Goal: Transaction & Acquisition: Subscribe to service/newsletter

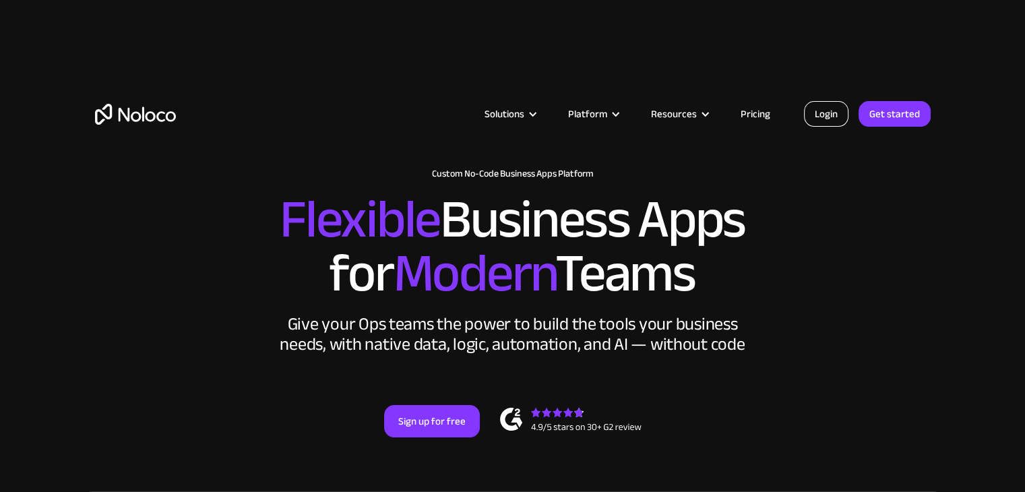
click at [826, 108] on link "Login" at bounding box center [826, 114] width 44 height 26
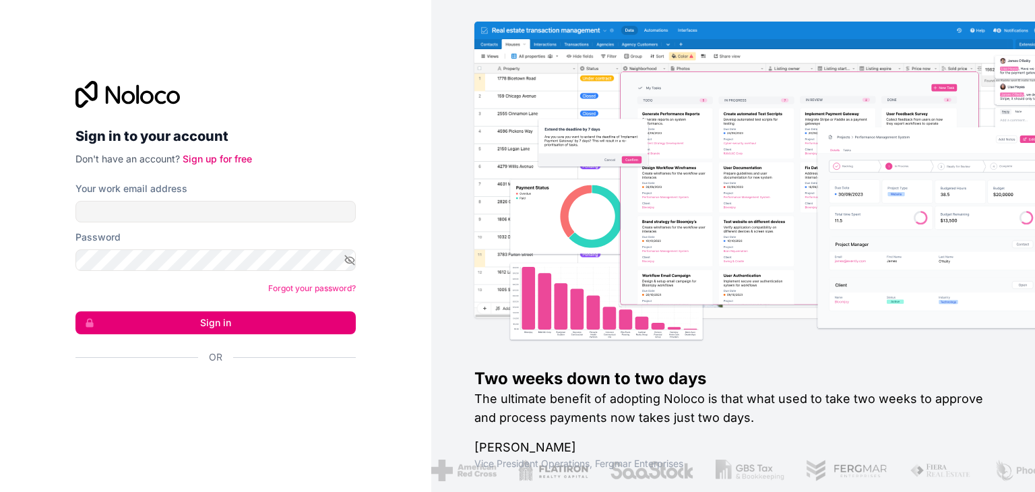
click at [214, 222] on form "Your work email address Password Forgot your password? Sign in Or" at bounding box center [215, 296] width 280 height 229
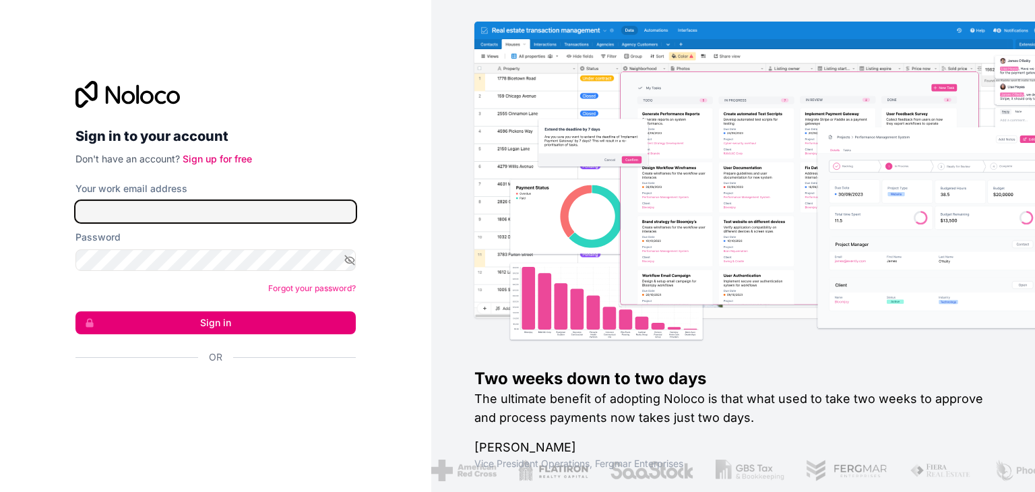
click at [219, 220] on input "Your work email address" at bounding box center [215, 212] width 280 height 22
click at [224, 218] on input "Your work email address" at bounding box center [215, 212] width 280 height 22
type input "andrijastamenkovic@thestats.net"
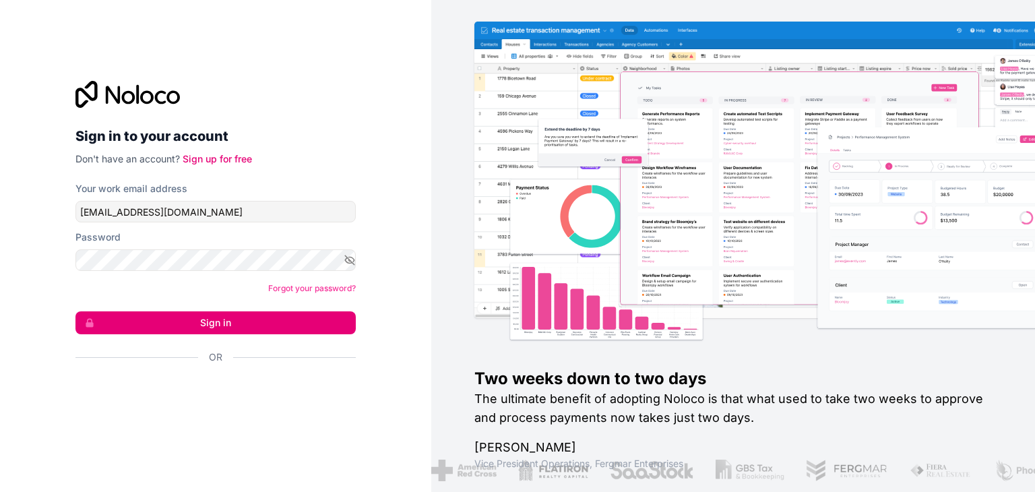
click at [238, 325] on button "Sign in" at bounding box center [215, 322] width 280 height 23
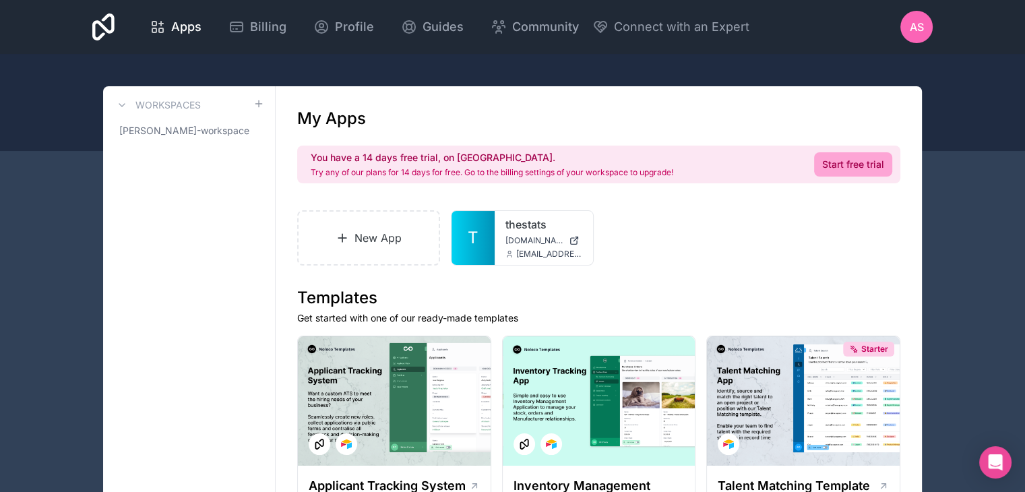
click at [875, 162] on link "Start free trial" at bounding box center [853, 164] width 78 height 24
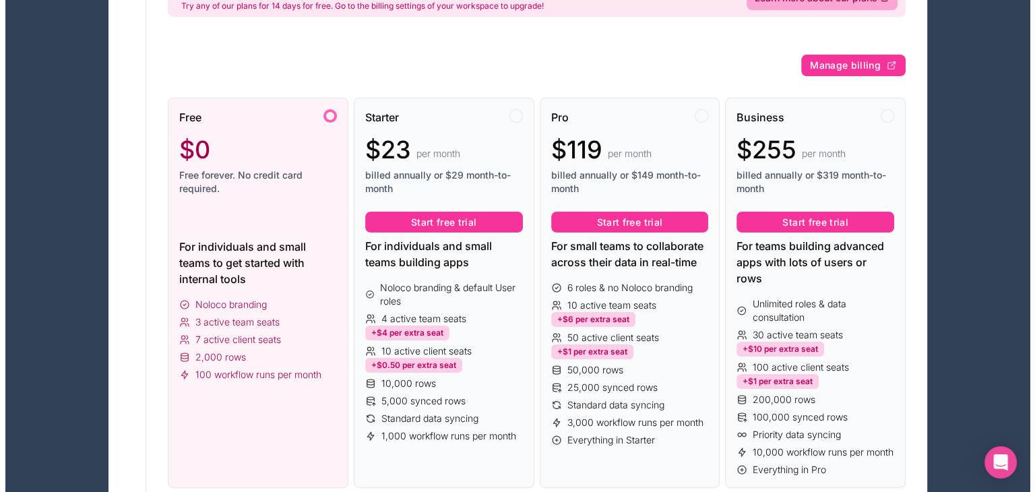
scroll to position [202, 0]
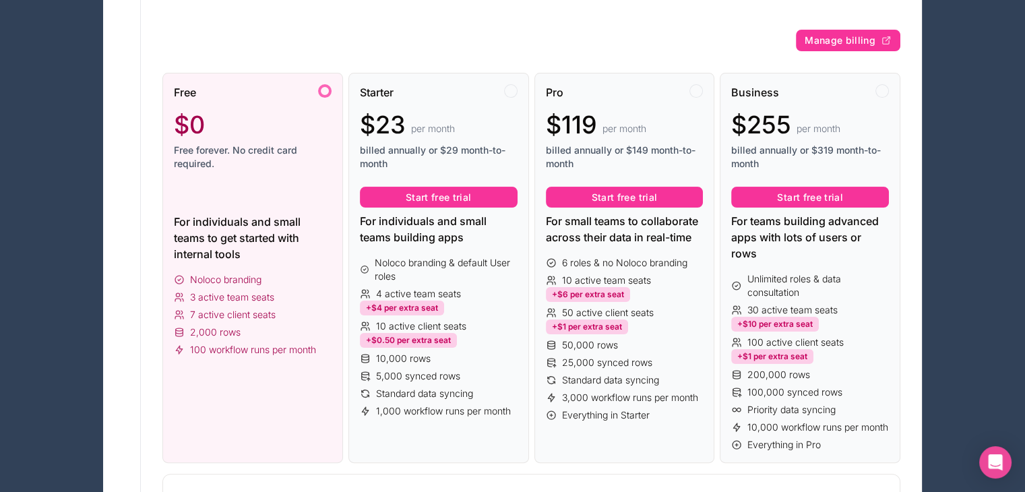
click at [484, 197] on button "Start free trial" at bounding box center [439, 198] width 158 height 22
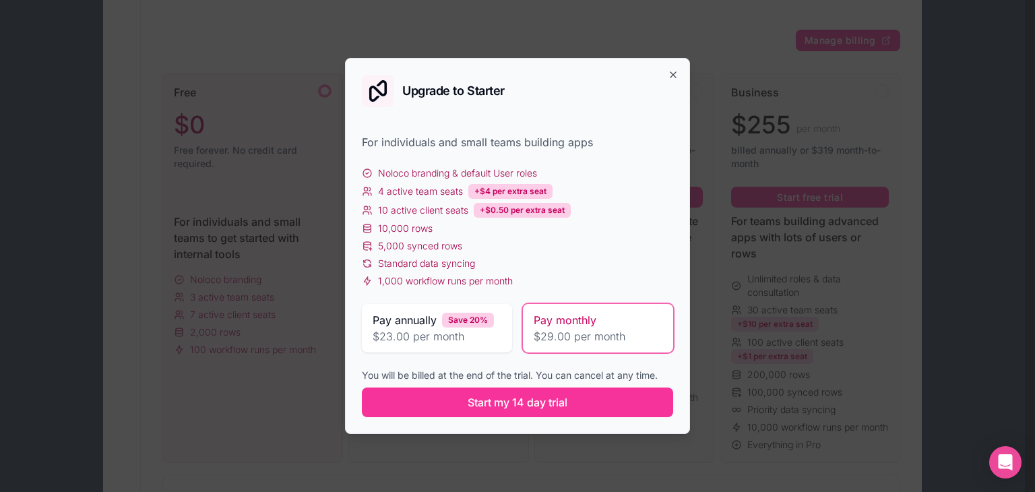
click at [542, 402] on span "Start my 14 day trial" at bounding box center [518, 402] width 100 height 16
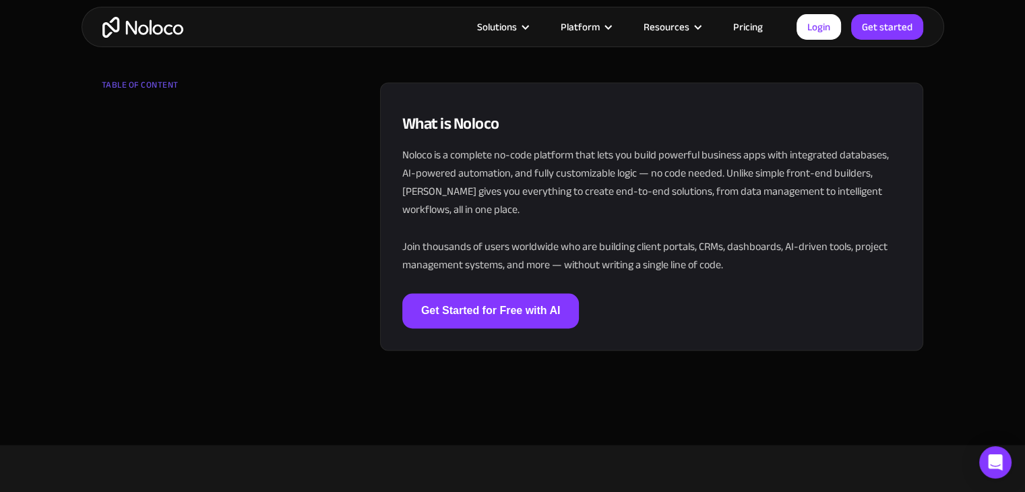
scroll to position [2223, 0]
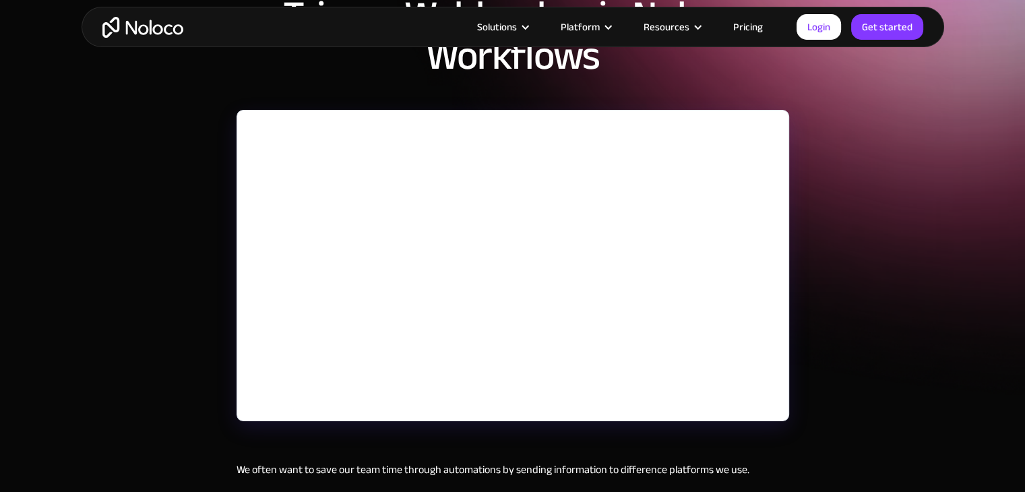
scroll to position [202, 0]
